Goal: Task Accomplishment & Management: Use online tool/utility

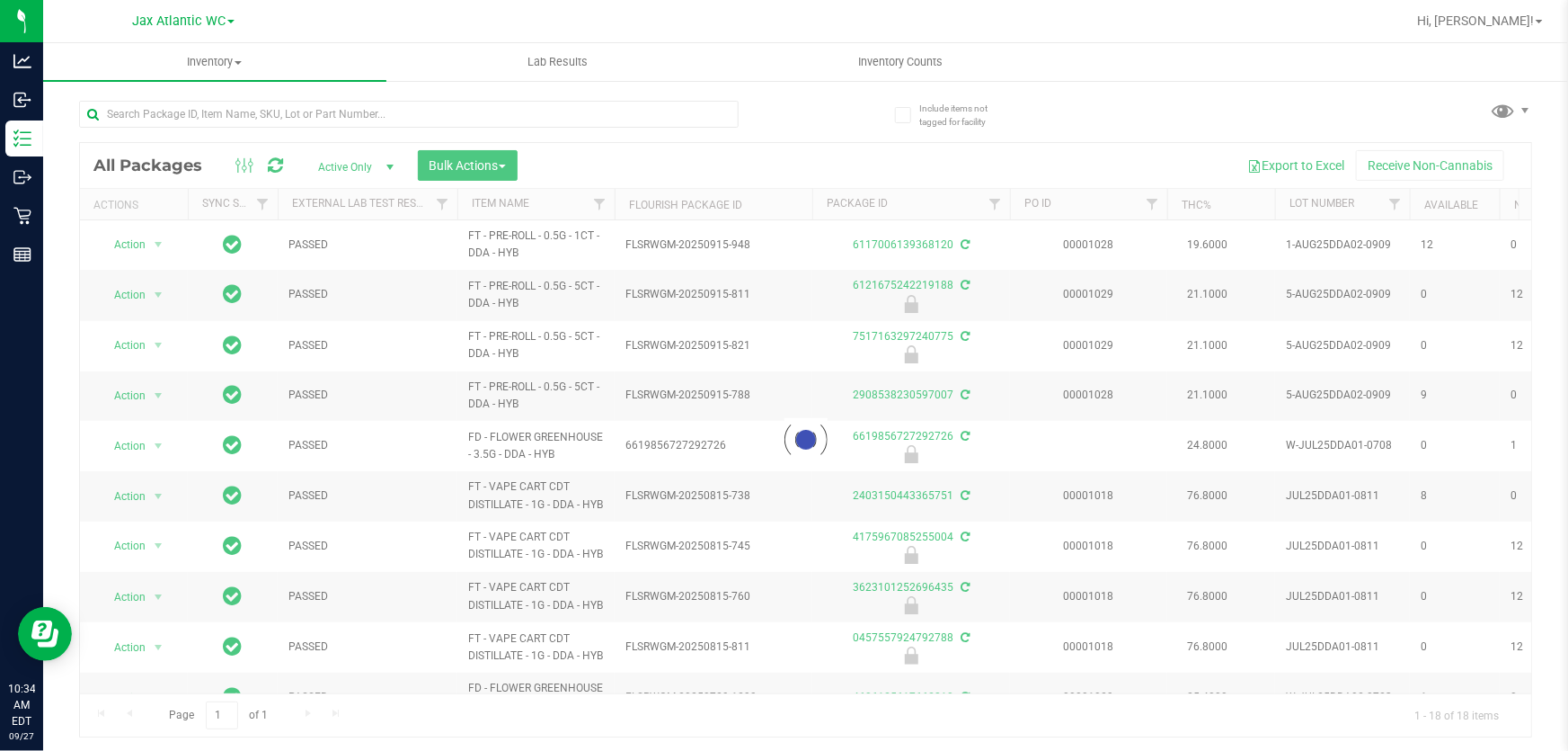
scroll to position [326, 0]
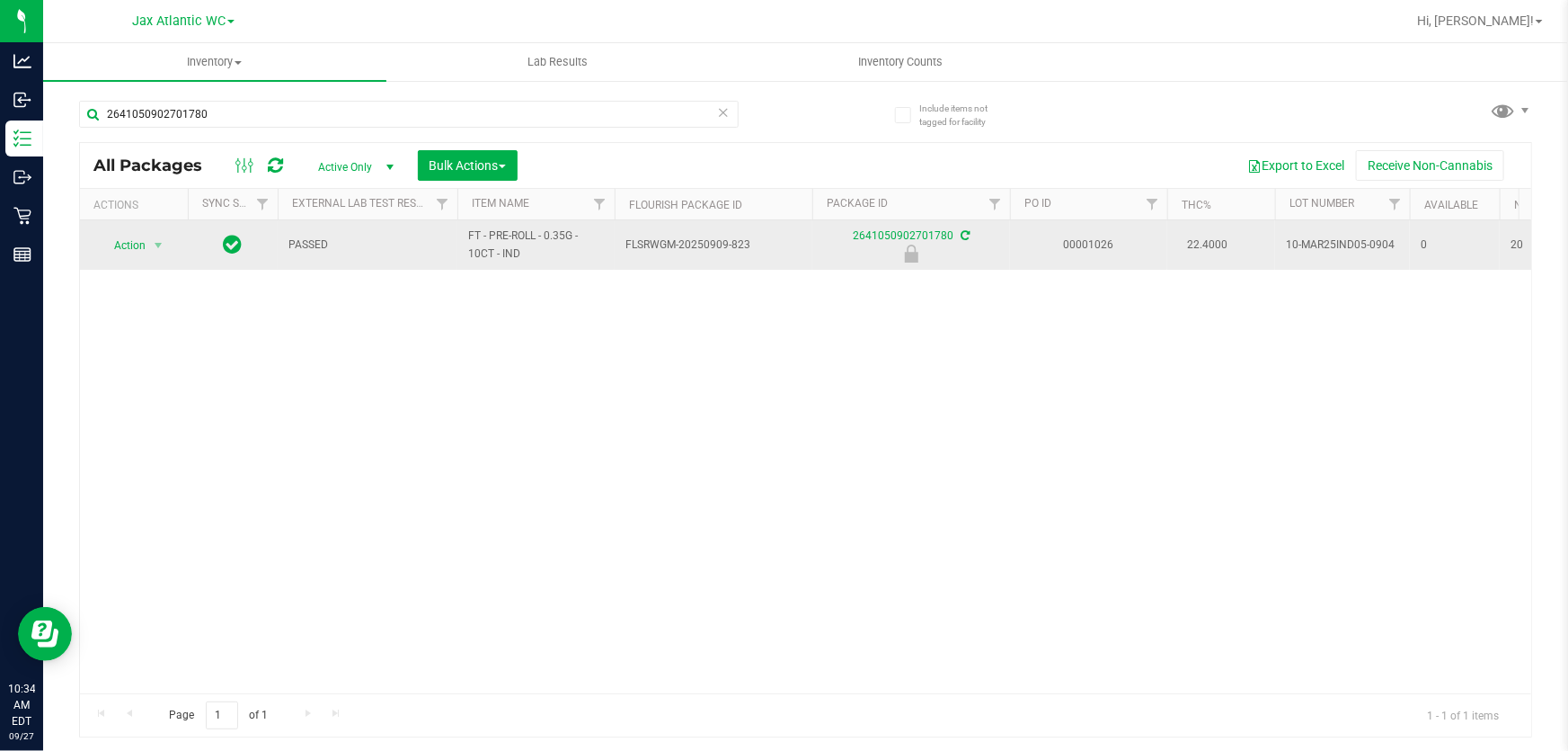
type input "2641050902701780"
click at [150, 246] on span "select" at bounding box center [158, 246] width 23 height 25
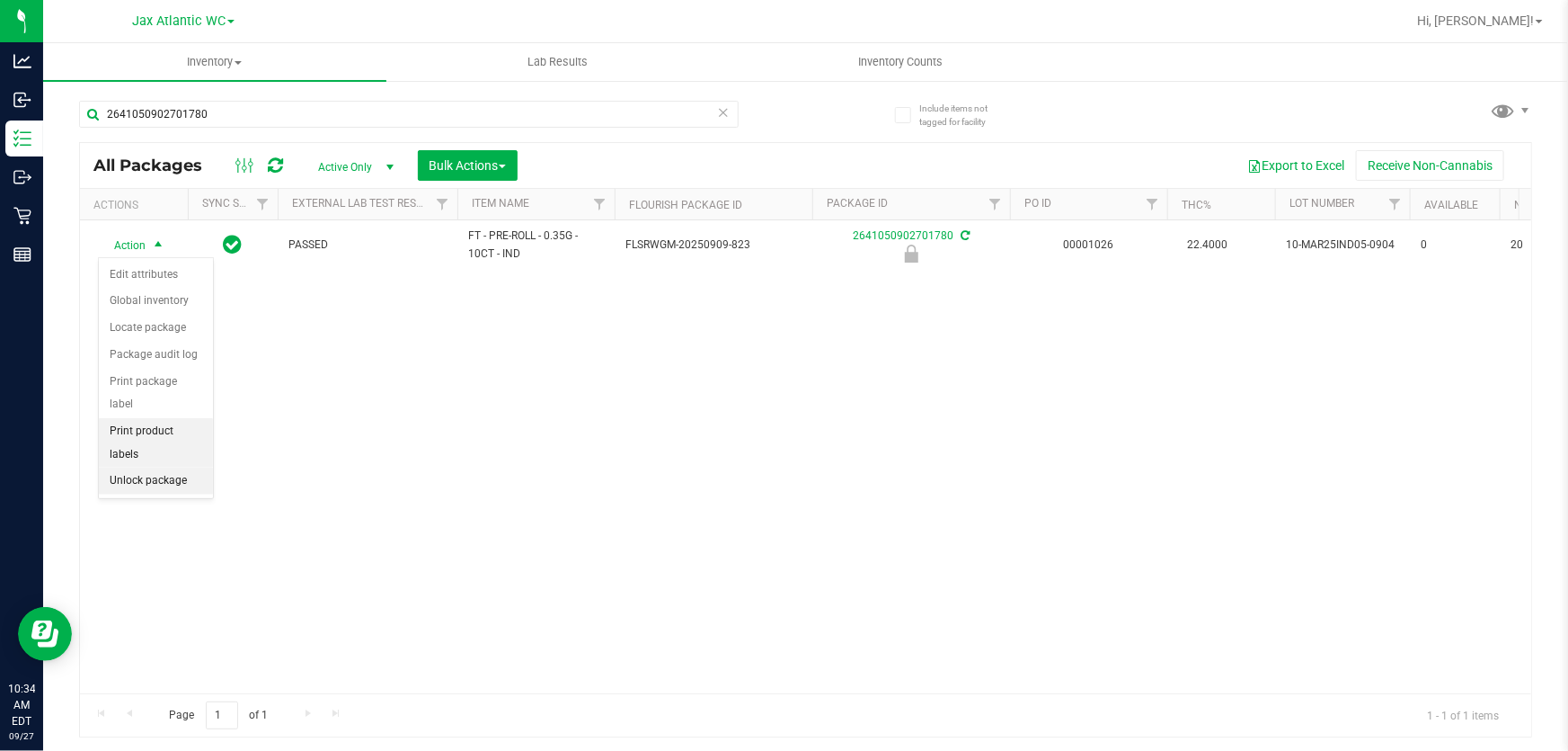
click at [151, 468] on li "Unlock package" at bounding box center [156, 481] width 114 height 27
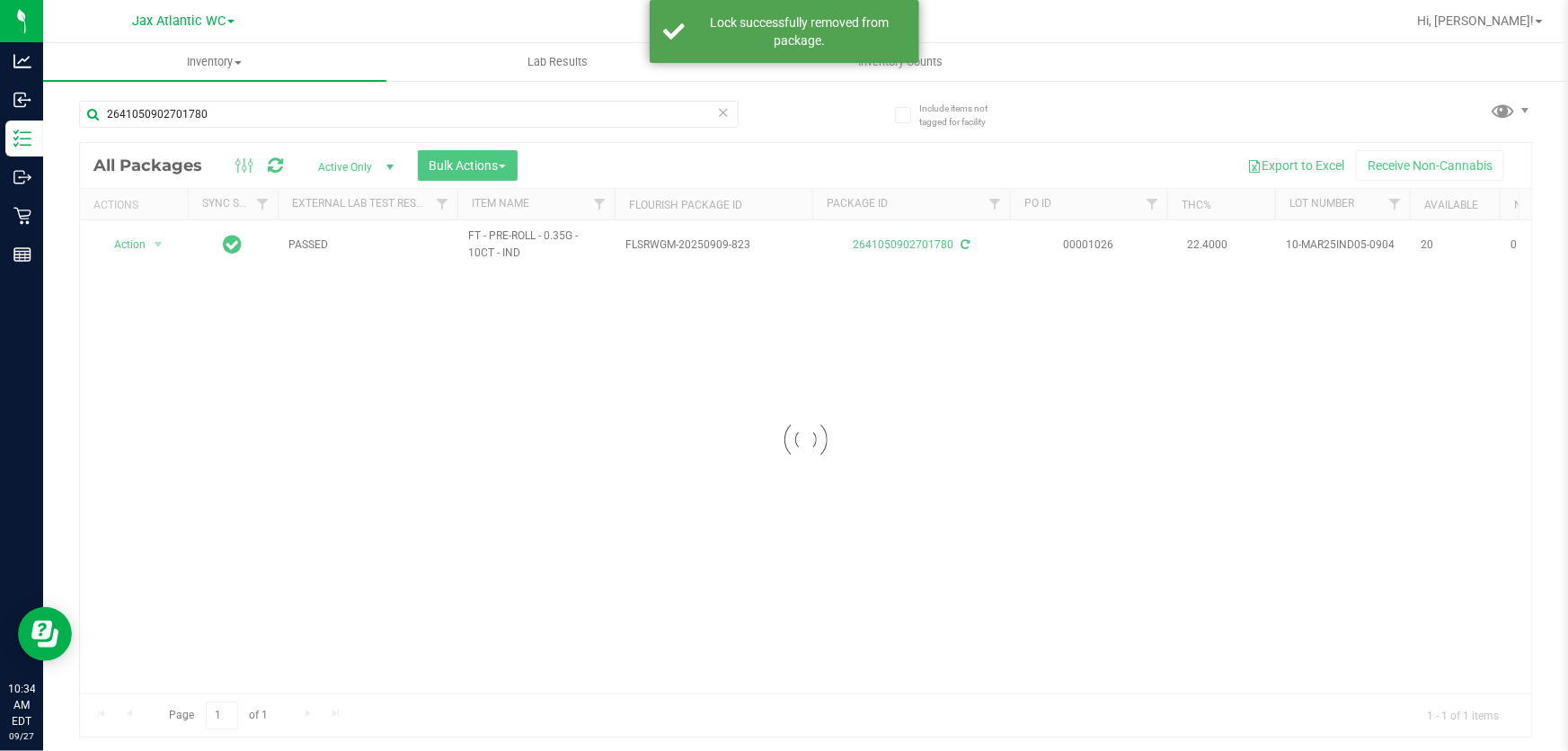
click at [150, 243] on div at bounding box center [806, 439] width 1451 height 593
click at [156, 242] on div at bounding box center [806, 439] width 1451 height 593
click at [151, 243] on div at bounding box center [806, 439] width 1451 height 593
click at [155, 243] on span "select" at bounding box center [158, 245] width 14 height 14
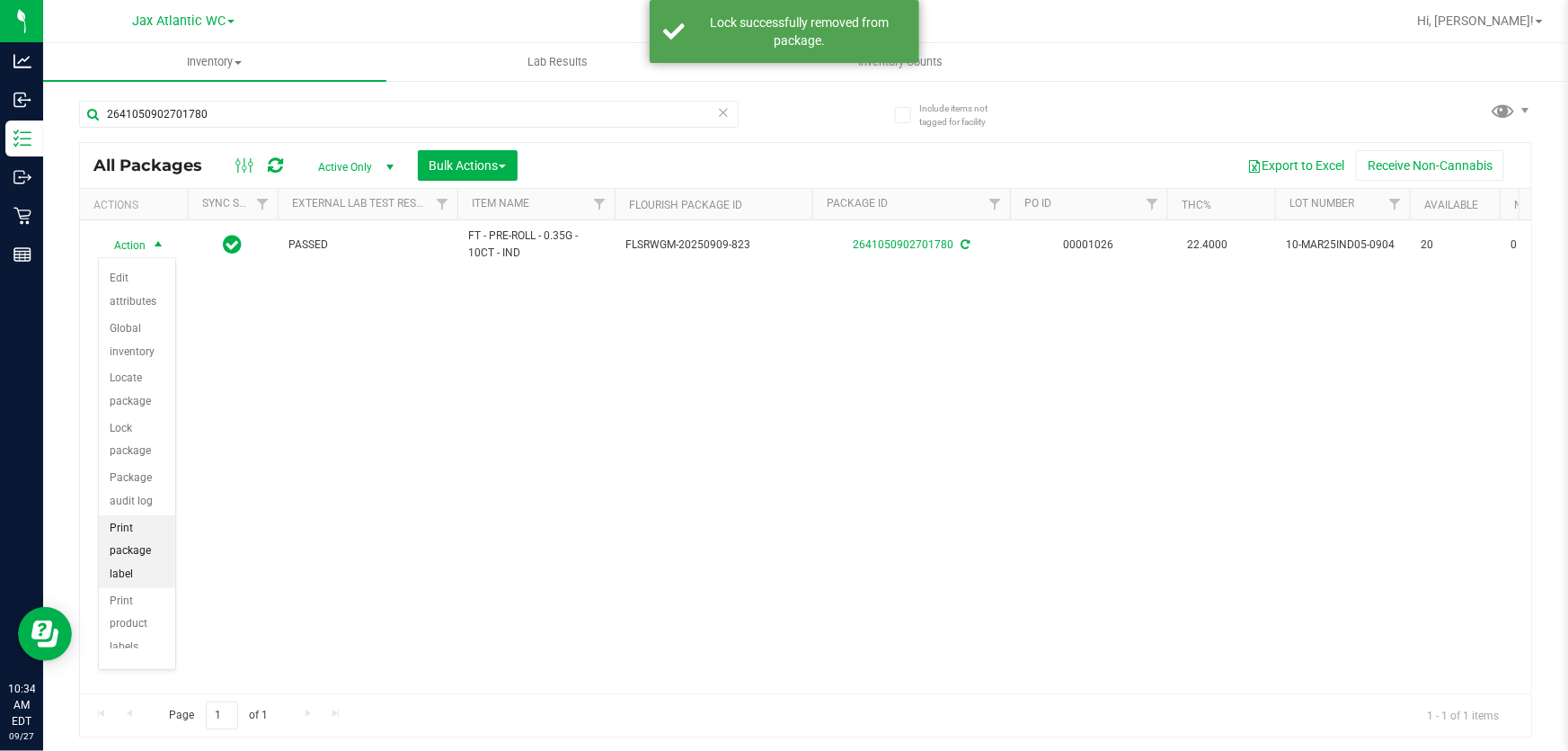
scroll to position [154, 0]
click at [143, 472] on li "Print package label" at bounding box center [137, 468] width 77 height 73
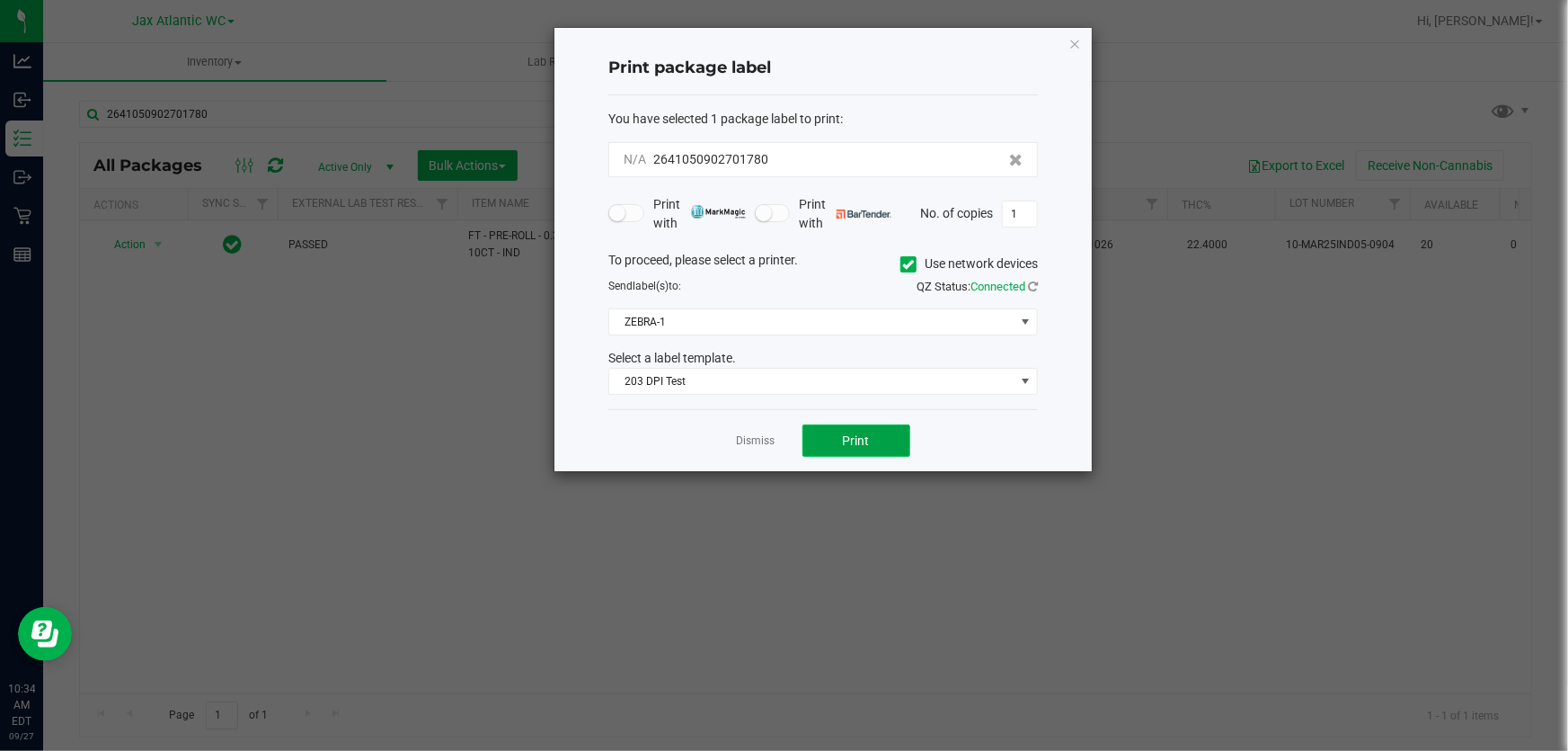
click at [879, 446] on button "Print" at bounding box center [856, 440] width 108 height 32
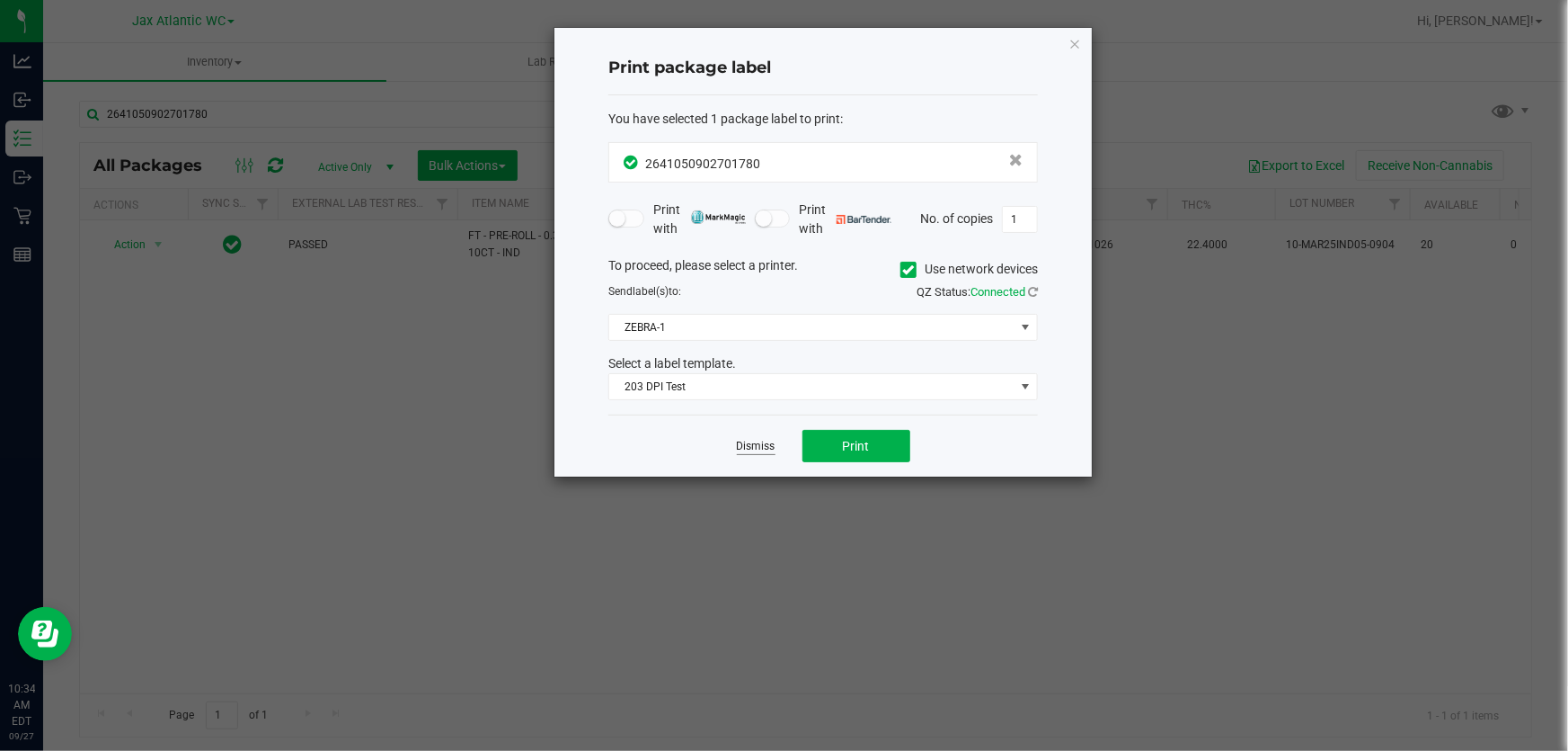
click at [755, 452] on link "Dismiss" at bounding box center [756, 446] width 39 height 15
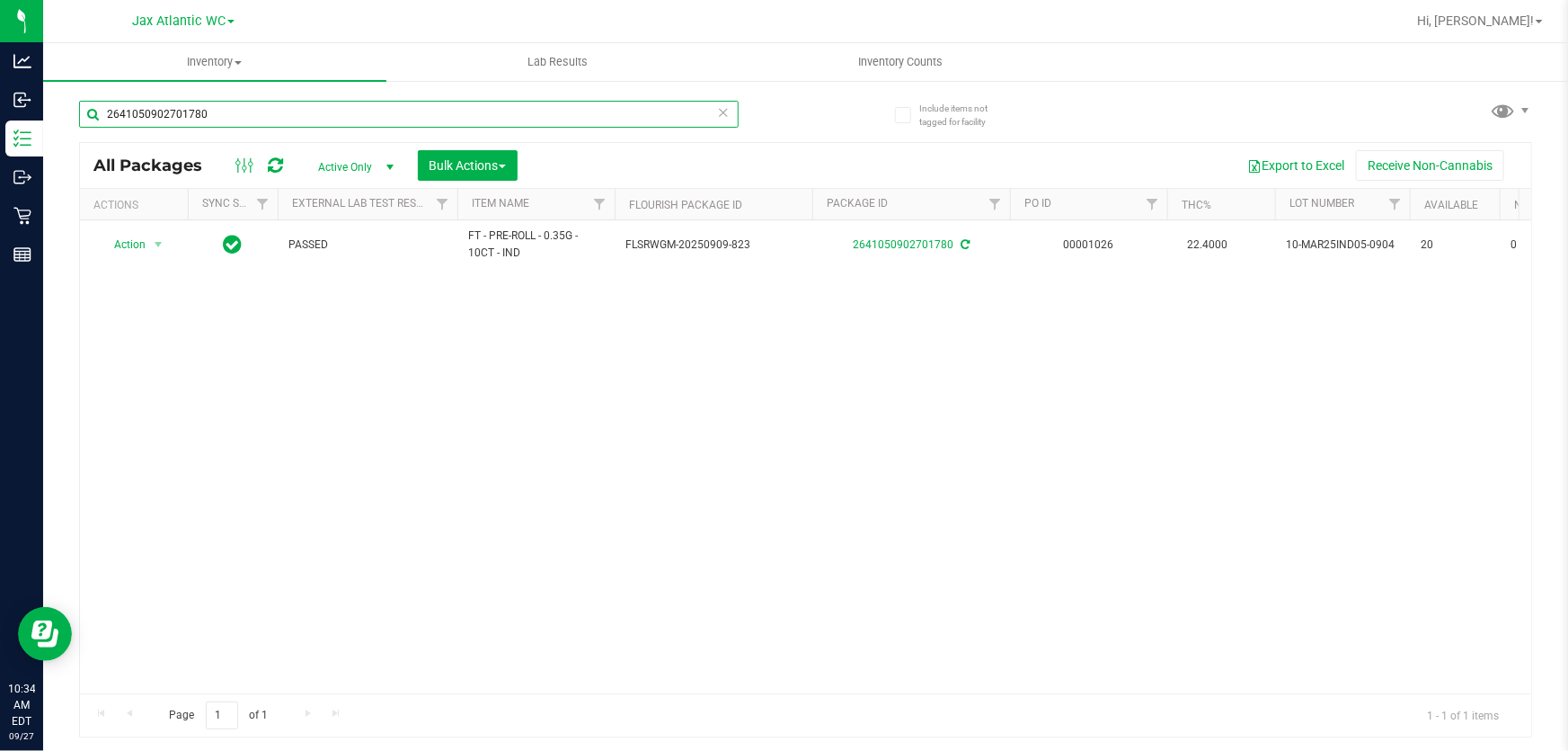
click at [303, 112] on input "2641050902701780" at bounding box center [409, 115] width 659 height 27
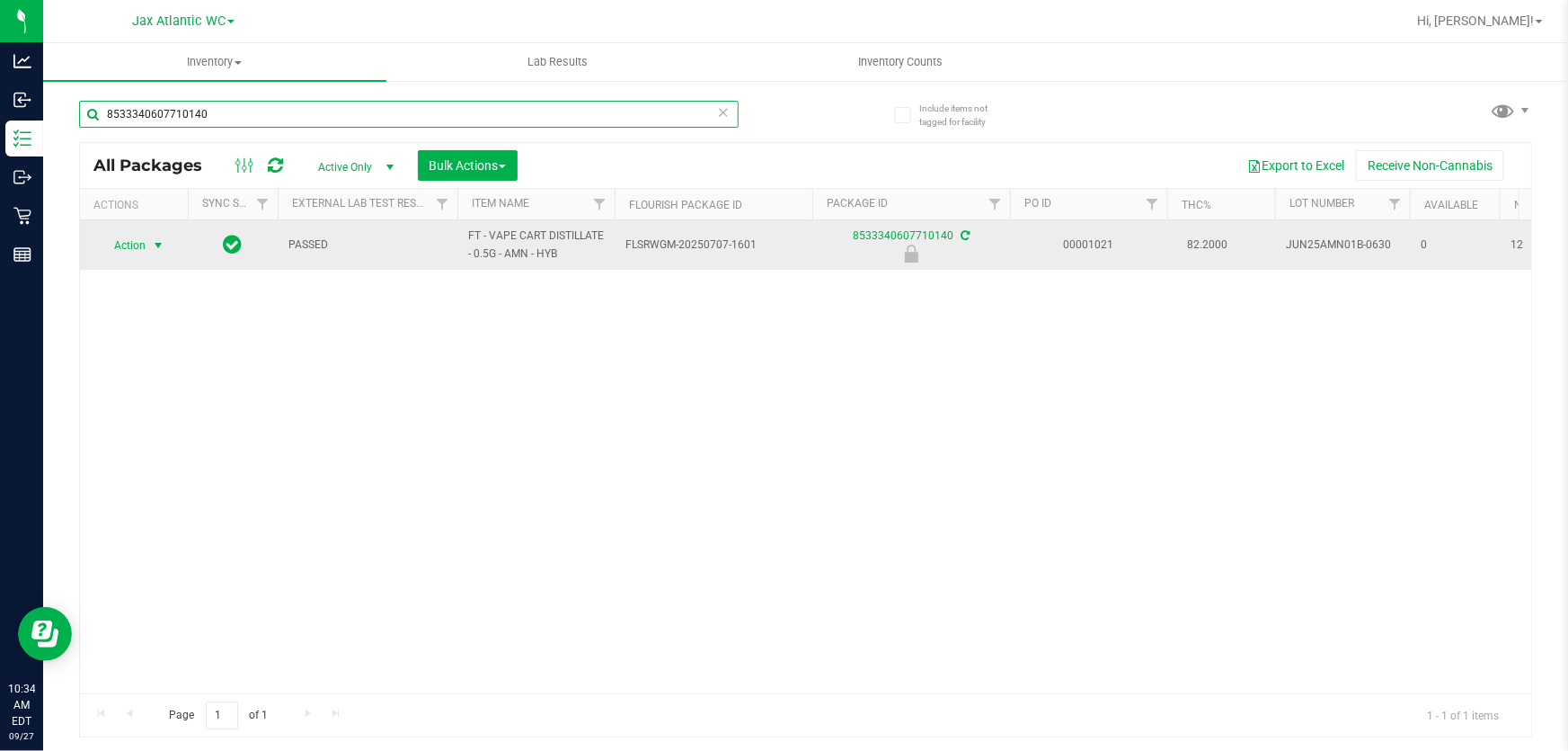
type input "8533340607710140"
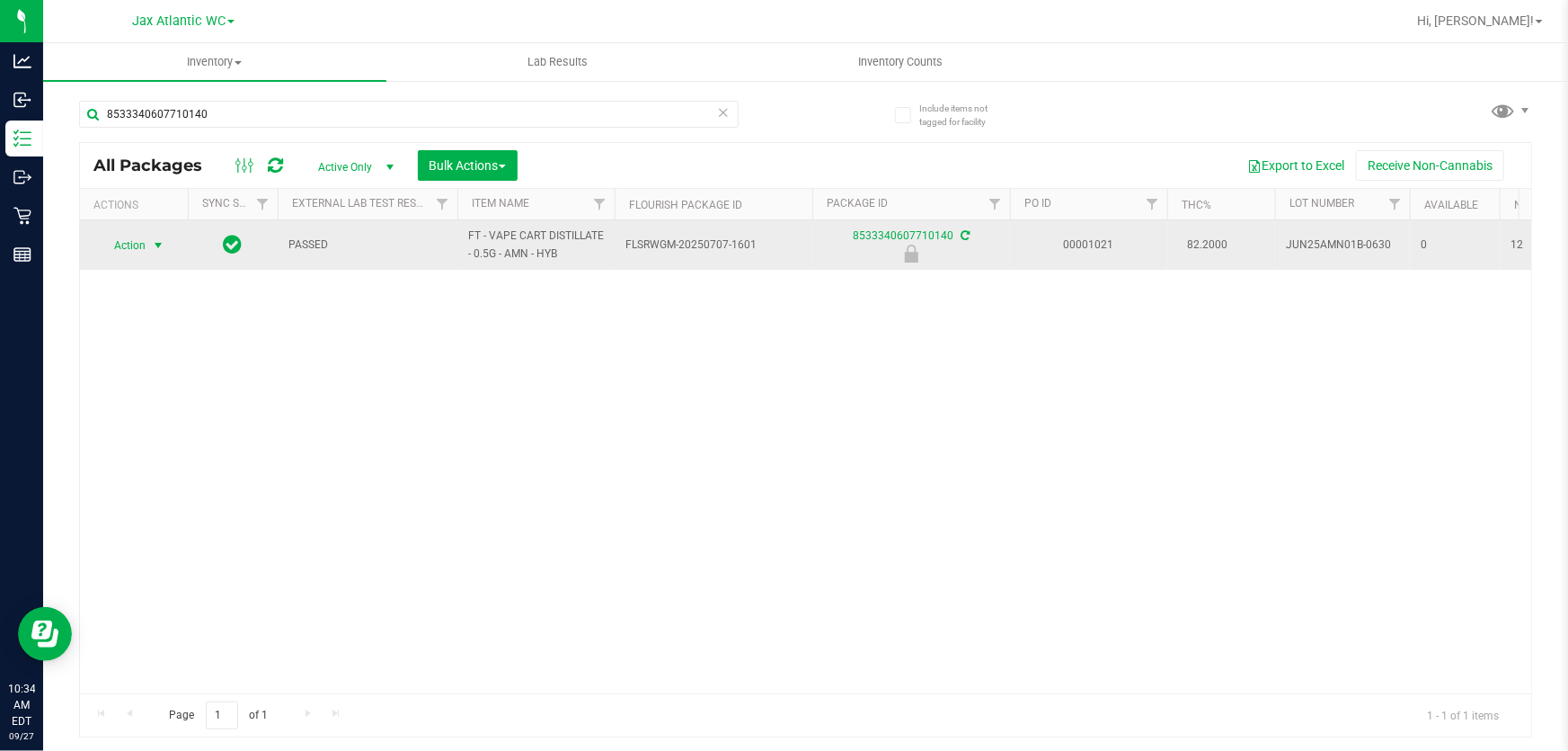
click at [179, 259] on td "Action Action Edit attributes Global inventory Locate package Package audit log…" at bounding box center [134, 245] width 108 height 50
click at [157, 238] on span "select" at bounding box center [158, 246] width 14 height 14
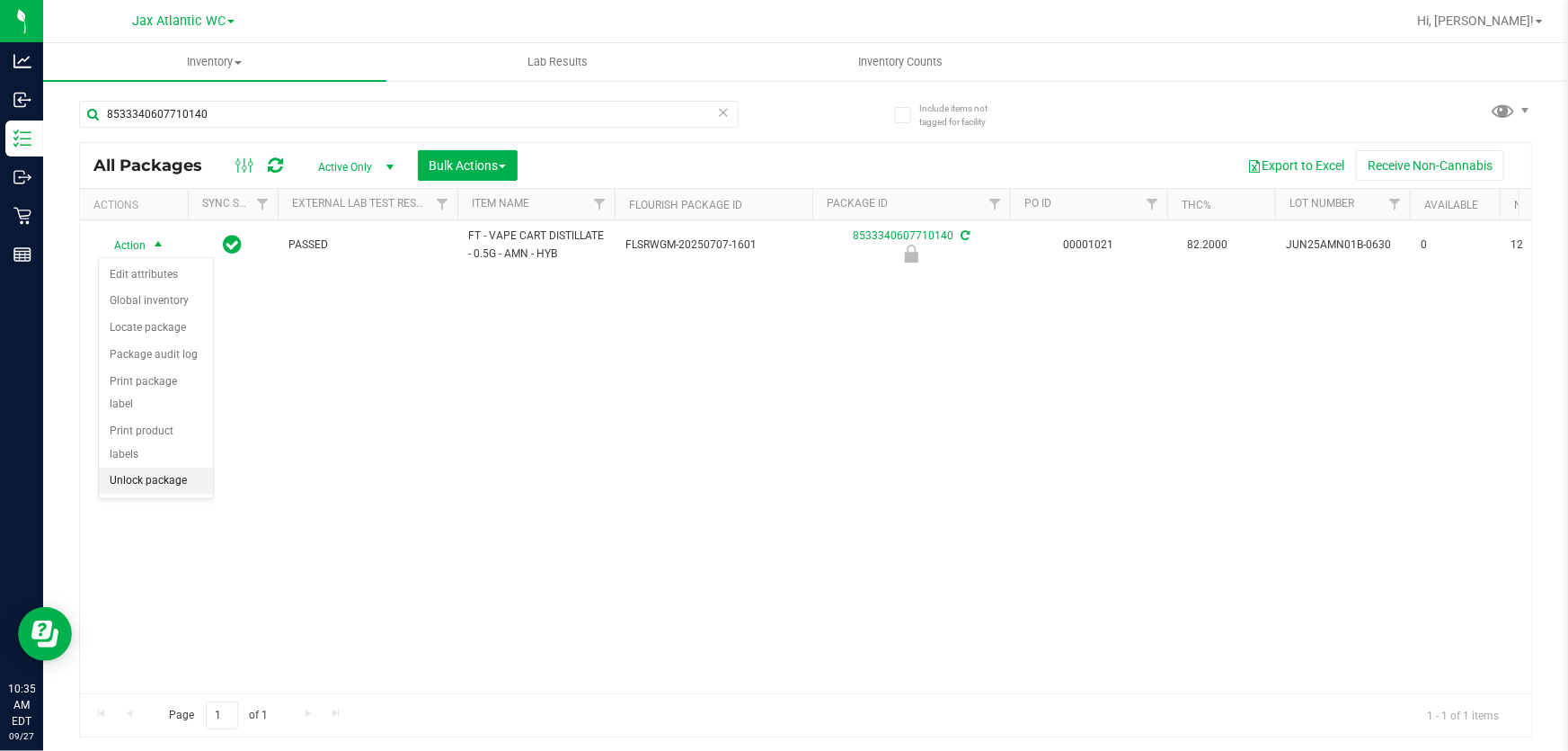
click at [143, 475] on div "Action Action Edit attributes Global inventory Locate package Package audit log…" at bounding box center [806, 457] width 1451 height 473
drag, startPoint x: 142, startPoint y: 243, endPoint x: 216, endPoint y: 413, distance: 185.4
click at [142, 243] on span "Action" at bounding box center [123, 246] width 49 height 25
click at [189, 468] on li "Unlock package" at bounding box center [156, 481] width 114 height 27
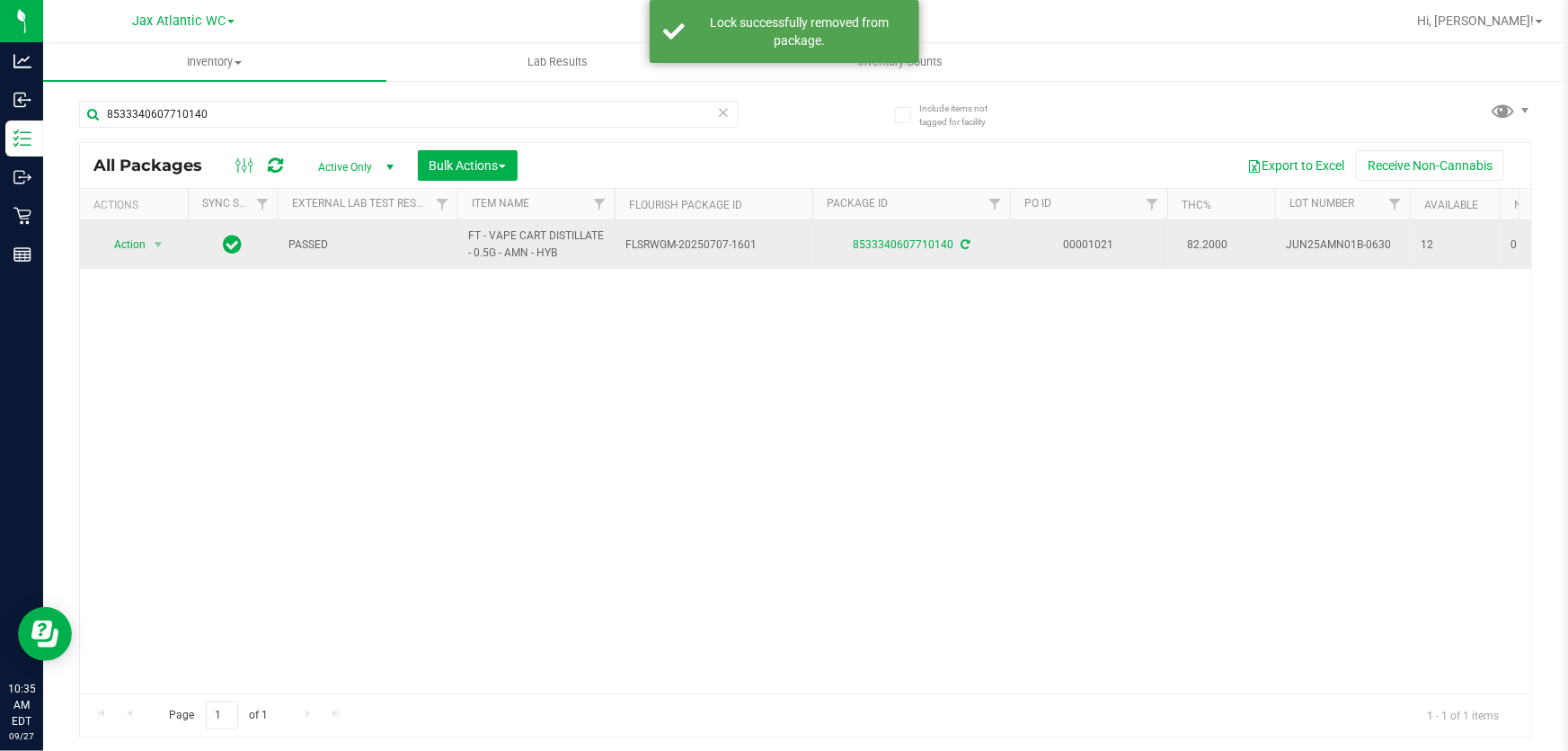
click at [162, 256] on span "select" at bounding box center [158, 245] width 23 height 25
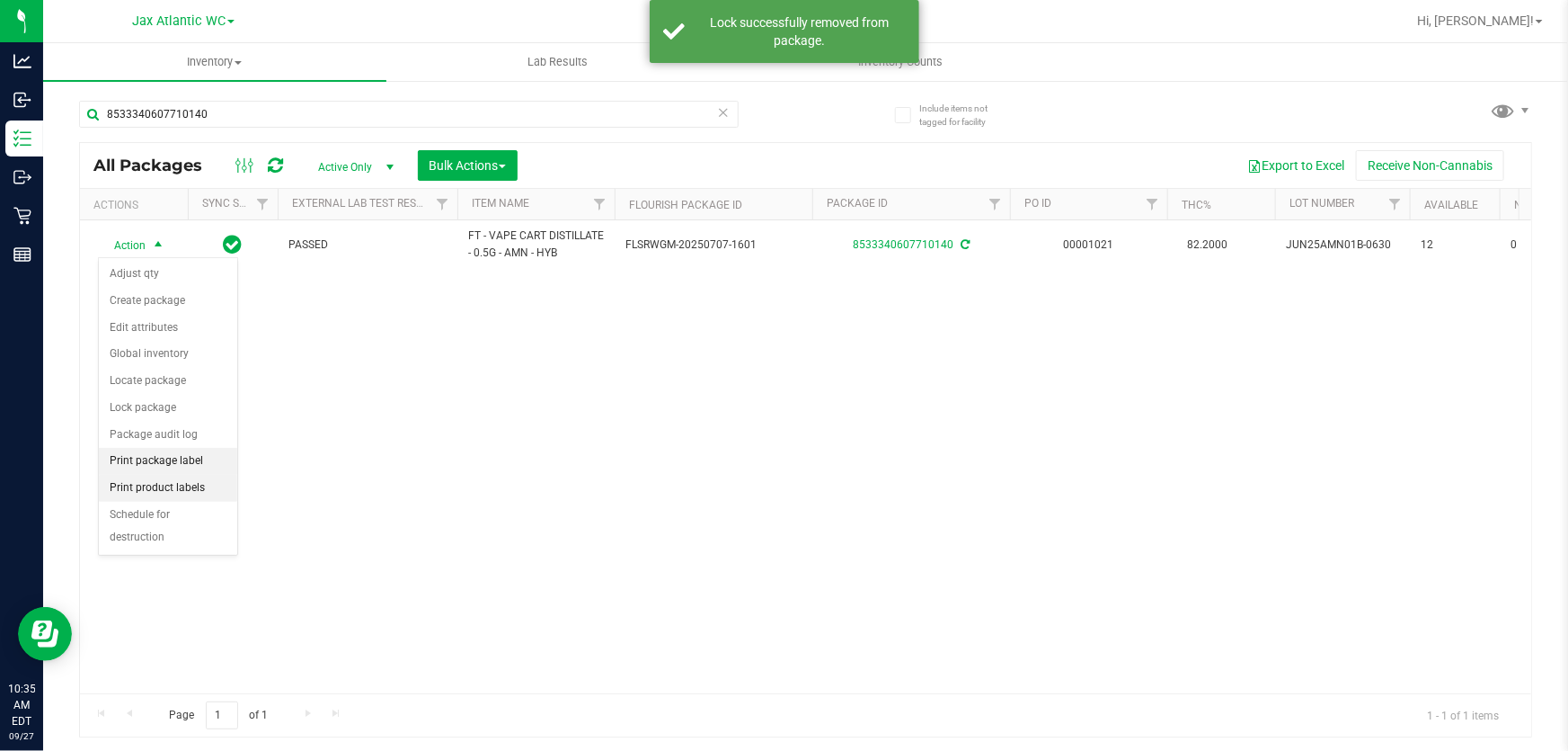
click at [184, 457] on li "Print package label" at bounding box center [168, 461] width 138 height 27
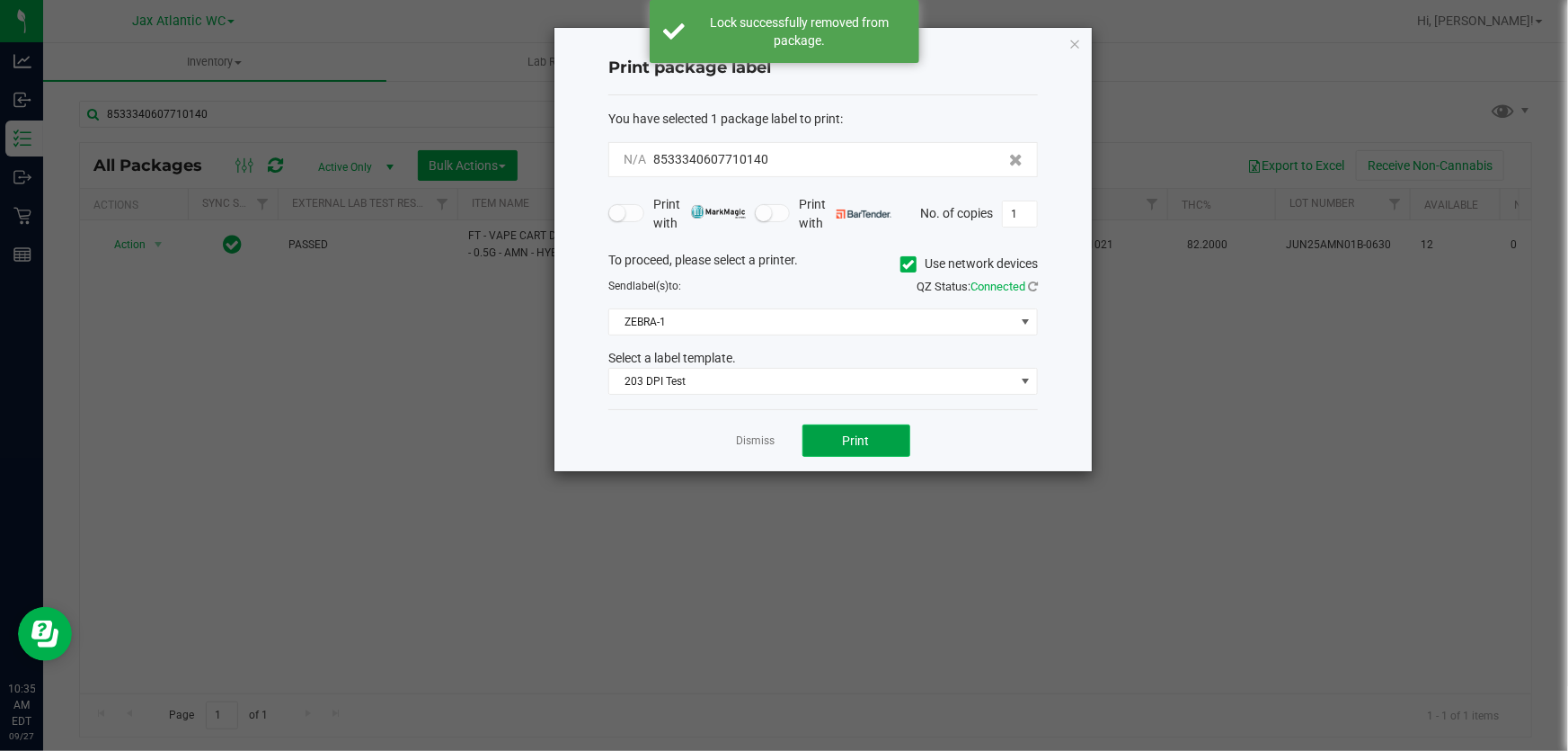
click at [881, 441] on button "Print" at bounding box center [856, 440] width 108 height 32
